Goal: Information Seeking & Learning: Find specific fact

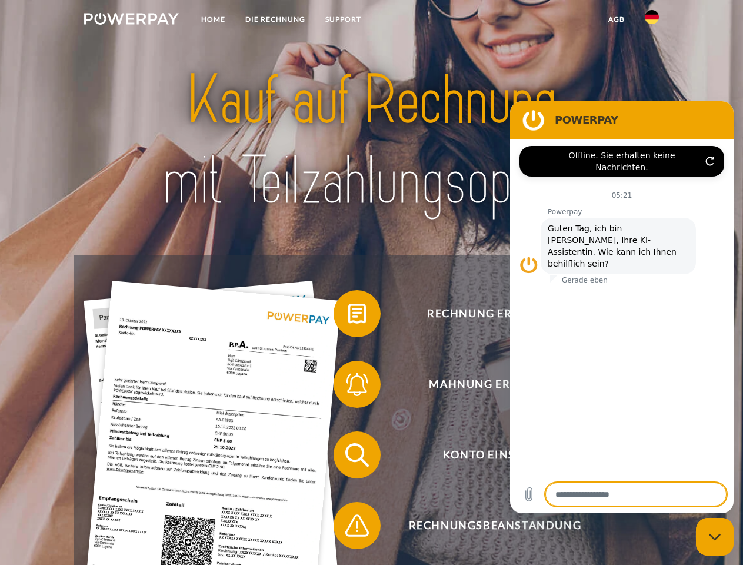
click at [131, 21] on img at bounding box center [131, 19] width 95 height 12
click at [652, 21] on img at bounding box center [651, 17] width 14 height 14
click at [616, 19] on link "agb" at bounding box center [616, 19] width 36 height 21
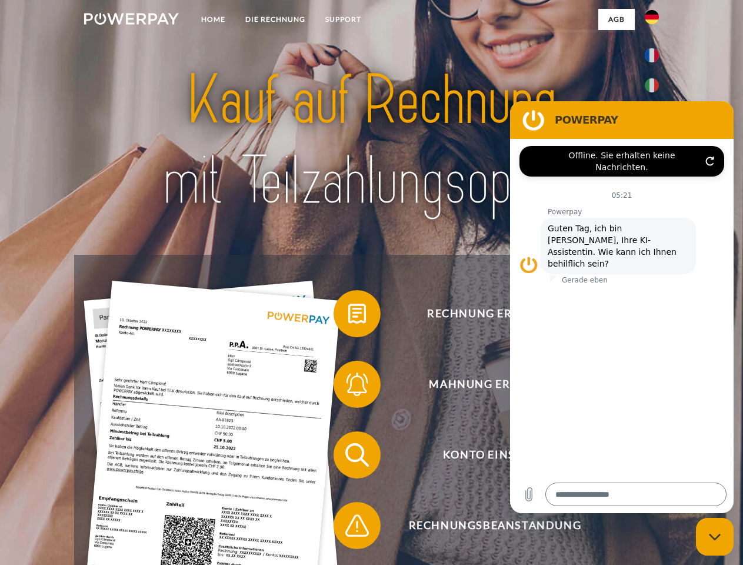
click at [348, 316] on span at bounding box center [339, 313] width 59 height 59
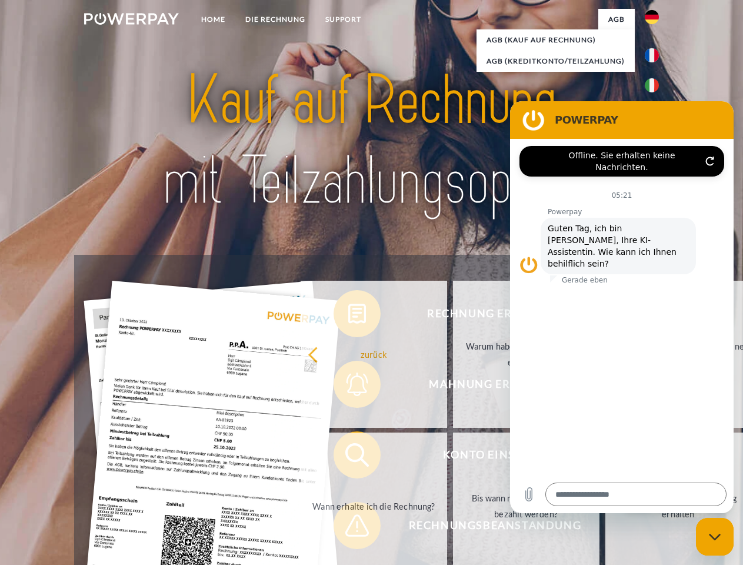
click at [348, 386] on div "Rechnung erhalten? Mahnung erhalten? Konto einsehen" at bounding box center [371, 490] width 594 height 470
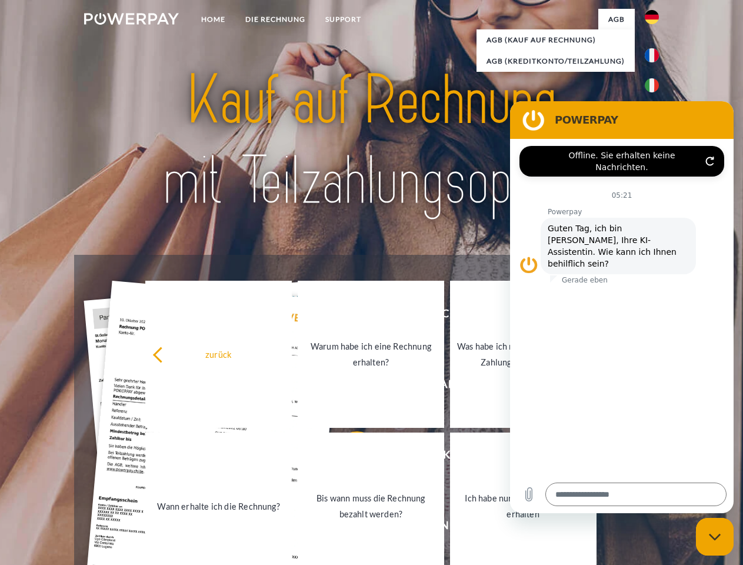
click at [348, 457] on link "Bis wann muss die Rechnung bezahlt werden?" at bounding box center [371, 505] width 146 height 147
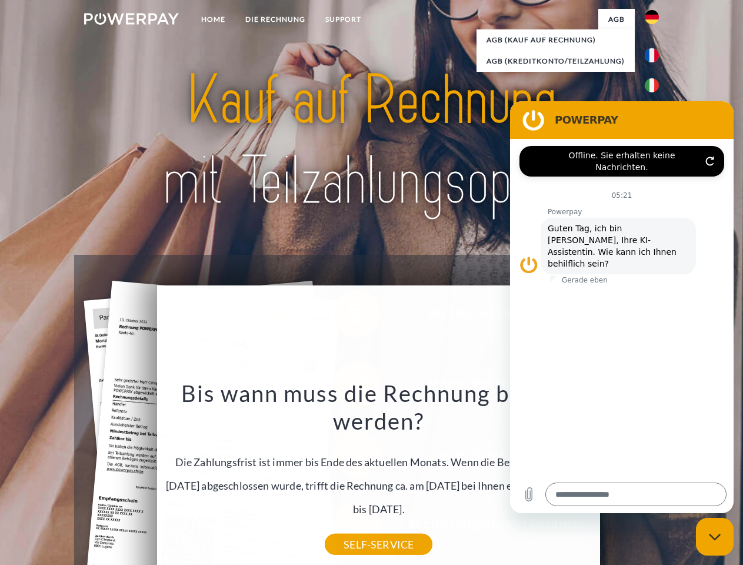
click at [348, 527] on div "Bis wann muss die Rechnung bezahlt werden? Die Zahlungsfrist ist immer bis Ende…" at bounding box center [378, 461] width 429 height 165
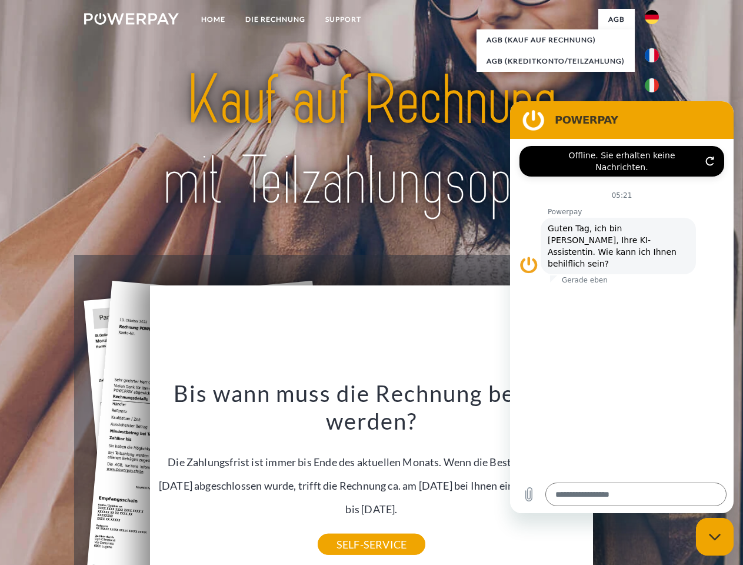
click at [714, 536] on icon "Messaging-Fenster schließen" at bounding box center [715, 537] width 12 height 8
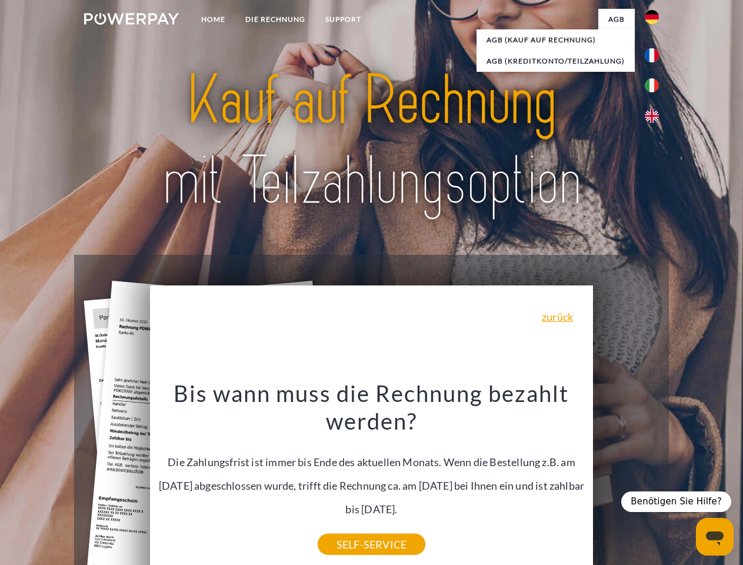
type textarea "*"
